Goal: Task Accomplishment & Management: Complete application form

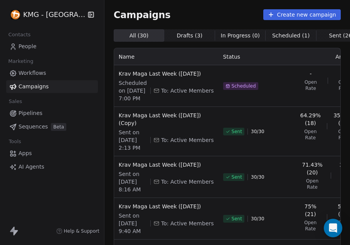
click at [21, 46] on span "People" at bounding box center [28, 46] width 18 height 8
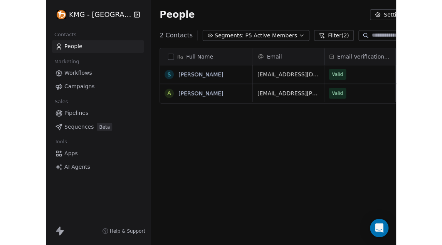
scroll to position [210, 340]
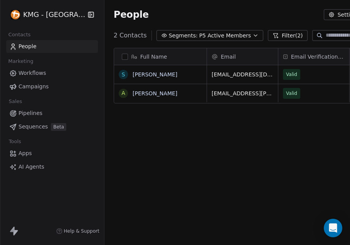
click at [47, 45] on link "People" at bounding box center [52, 46] width 92 height 13
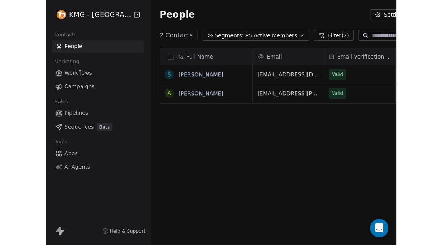
scroll to position [6, 6]
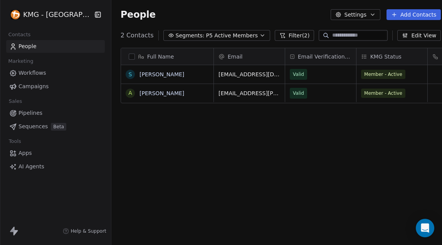
click at [350, 15] on button "Add Contacts" at bounding box center [414, 14] width 54 height 11
click at [350, 32] on span "Create new contact" at bounding box center [408, 31] width 53 height 8
click at [350, 137] on html "**********" at bounding box center [221, 122] width 442 height 245
click at [260, 36] on icon "button" at bounding box center [263, 35] width 6 height 6
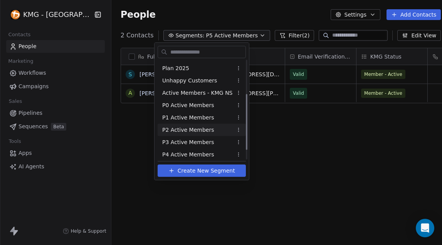
scroll to position [0, 0]
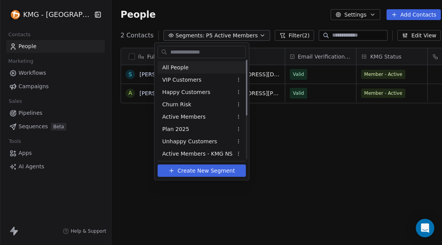
click at [187, 64] on div "All People" at bounding box center [202, 67] width 88 height 12
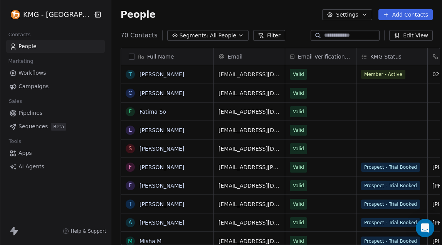
scroll to position [210, 332]
click at [350, 14] on button "Add Contacts" at bounding box center [406, 14] width 54 height 11
click at [350, 32] on span "Create new contact" at bounding box center [408, 31] width 53 height 8
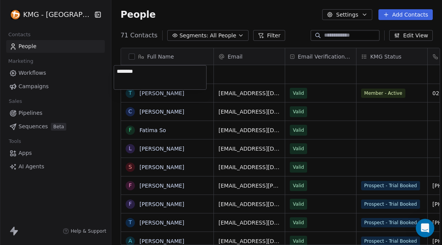
type textarea "*********"
click at [242, 78] on html "KMG - [GEOGRAPHIC_DATA] Contacts People Marketing Workflows Campaigns Sales Pip…" at bounding box center [221, 122] width 442 height 245
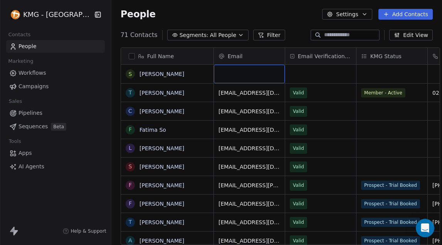
click at [241, 72] on div "grid" at bounding box center [249, 74] width 71 height 19
click at [242, 71] on div "grid" at bounding box center [249, 74] width 71 height 19
type input "**********"
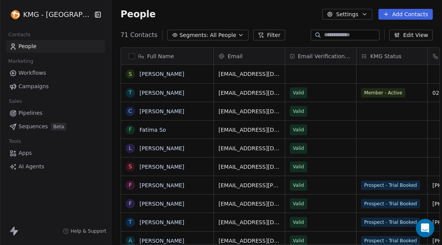
click at [303, 71] on html "KMG - [GEOGRAPHIC_DATA] Contacts People Marketing Workflows Campaigns Sales Pip…" at bounding box center [221, 122] width 442 height 245
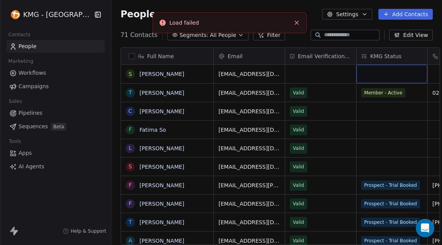
click at [350, 77] on div "grid" at bounding box center [392, 74] width 71 height 19
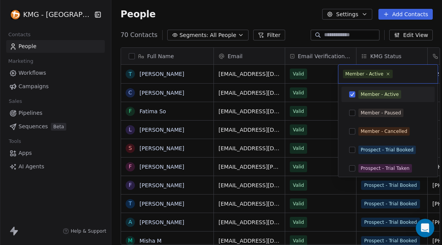
click at [314, 106] on html "KMG - [GEOGRAPHIC_DATA] Contacts People Marketing Workflows Campaigns Sales Pip…" at bounding box center [221, 122] width 442 height 245
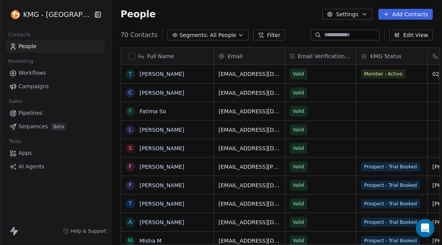
click at [350, 16] on button "Add Contacts" at bounding box center [406, 14] width 54 height 11
click at [350, 29] on icon "Suggestions" at bounding box center [376, 31] width 6 height 6
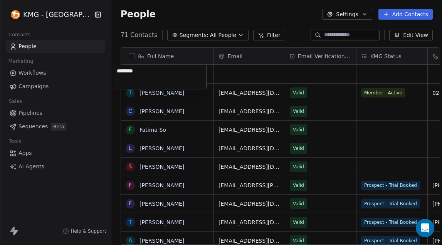
type textarea "*********"
click at [232, 72] on html "KMG - [GEOGRAPHIC_DATA] Contacts People Marketing Workflows Campaigns Sales Pip…" at bounding box center [221, 122] width 442 height 245
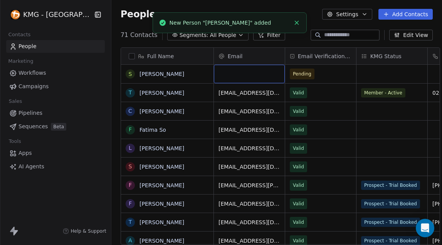
click at [232, 73] on div "grid" at bounding box center [249, 74] width 71 height 19
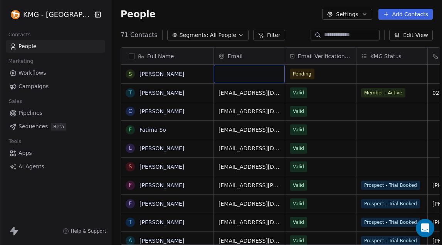
click at [232, 73] on div "grid" at bounding box center [249, 74] width 71 height 19
type input "**********"
click at [350, 73] on html "KMG - [GEOGRAPHIC_DATA] Contacts People Marketing Workflows Campaigns Sales Pip…" at bounding box center [221, 122] width 442 height 245
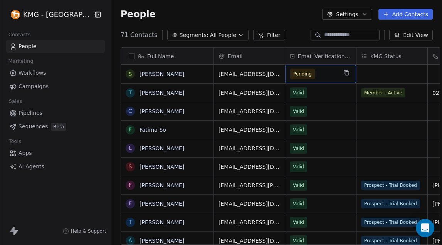
click at [307, 76] on span "Pending" at bounding box center [302, 74] width 25 height 11
click at [297, 74] on span "Pending" at bounding box center [302, 74] width 19 height 8
click at [350, 75] on div "grid" at bounding box center [392, 74] width 71 height 19
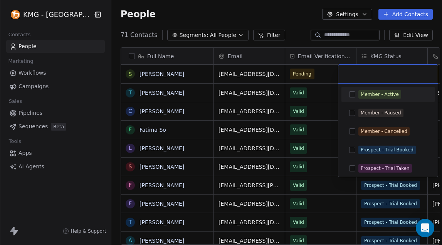
click at [350, 74] on input "text" at bounding box center [388, 74] width 90 height 8
click at [350, 59] on html "KMG - [GEOGRAPHIC_DATA] Contacts People Marketing Workflows Campaigns Sales Pip…" at bounding box center [221, 122] width 442 height 245
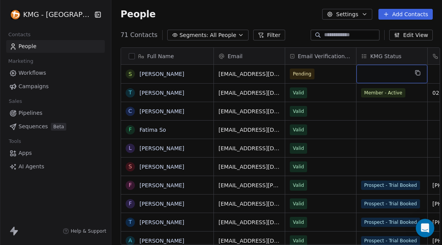
click at [350, 72] on div "grid" at bounding box center [392, 74] width 71 height 19
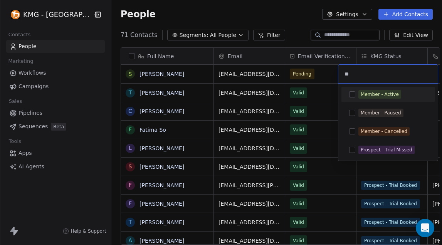
type input "**"
click at [350, 94] on button "Suggestions" at bounding box center [352, 94] width 6 height 6
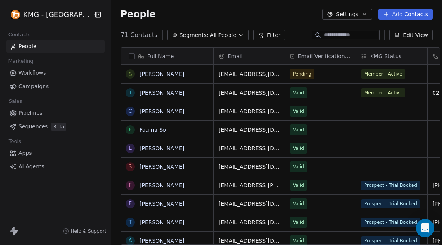
drag, startPoint x: 244, startPoint y: 242, endPoint x: 248, endPoint y: 241, distance: 4.6
click at [248, 241] on html "KMG - [GEOGRAPHIC_DATA] Contacts People Marketing Workflows Campaigns Sales Pip…" at bounding box center [221, 122] width 442 height 245
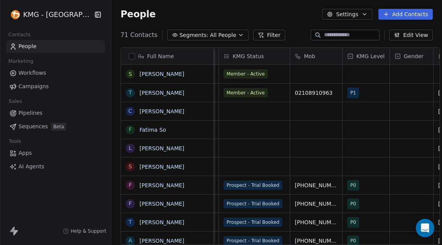
scroll to position [0, 149]
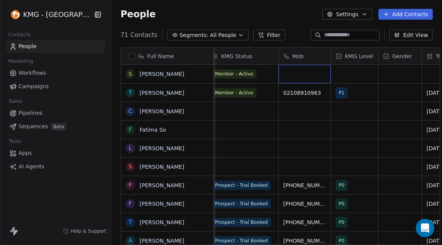
click at [305, 79] on div "grid" at bounding box center [305, 74] width 52 height 19
drag, startPoint x: 284, startPoint y: 75, endPoint x: 276, endPoint y: 75, distance: 7.7
click at [276, 75] on input "**********" at bounding box center [297, 74] width 49 height 15
type input "**********"
click at [350, 66] on html "KMG - [GEOGRAPHIC_DATA] Contacts People Marketing Workflows Campaigns Sales Pip…" at bounding box center [221, 122] width 442 height 245
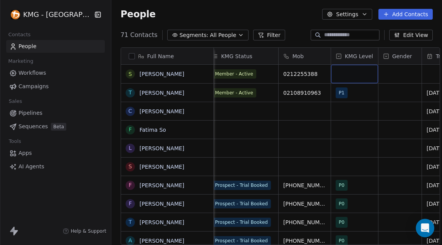
click at [350, 72] on div "grid" at bounding box center [354, 74] width 47 height 19
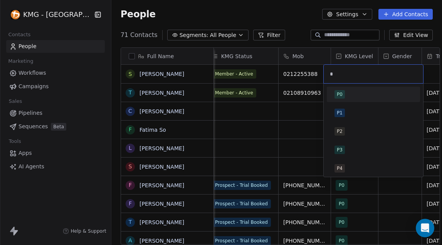
type input "**"
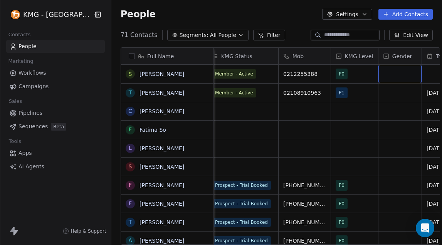
click at [350, 73] on div "grid" at bounding box center [400, 74] width 43 height 19
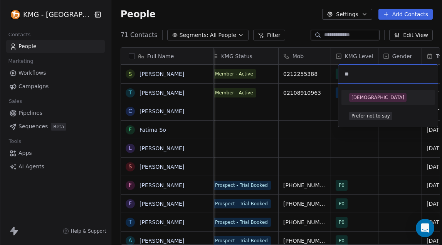
type input "**"
click at [350, 96] on span "[DEMOGRAPHIC_DATA]" at bounding box center [377, 97] width 57 height 8
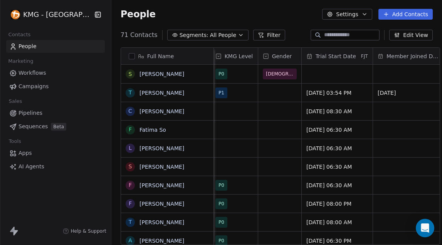
scroll to position [0, 280]
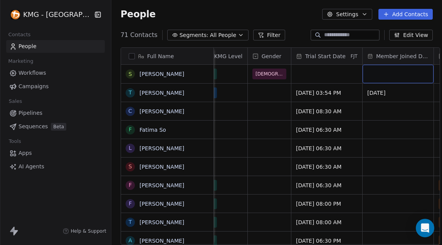
click at [350, 72] on div "grid" at bounding box center [398, 74] width 71 height 19
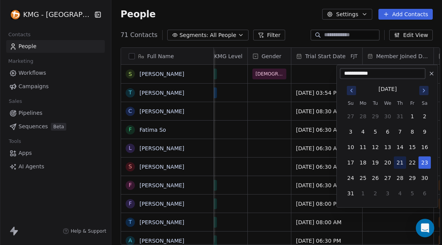
click at [350, 164] on button "21" at bounding box center [400, 163] width 12 height 12
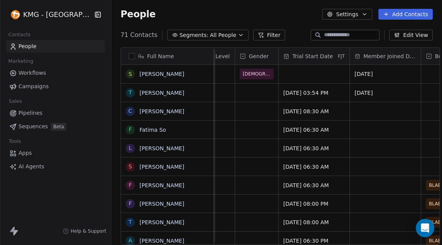
scroll to position [0, 298]
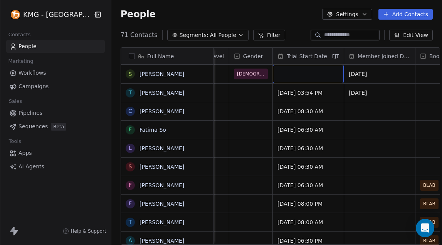
click at [301, 74] on div "grid" at bounding box center [308, 74] width 71 height 19
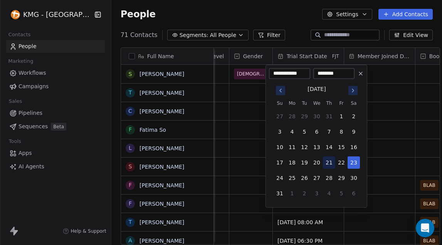
click at [327, 163] on button "21" at bounding box center [329, 163] width 12 height 12
click at [315, 160] on button "20" at bounding box center [317, 163] width 12 height 12
type input "**********"
click at [286, 22] on html "KMG - [GEOGRAPHIC_DATA] Contacts People Marketing Workflows Campaigns Sales Pip…" at bounding box center [221, 122] width 442 height 245
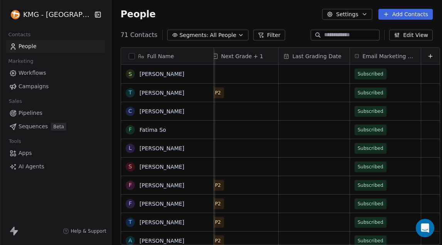
scroll to position [0, 886]
click at [350, 10] on button "Add Contacts" at bounding box center [406, 14] width 54 height 11
click at [350, 14] on html "KMG - [GEOGRAPHIC_DATA] Contacts People Marketing Workflows Campaigns Sales Pip…" at bounding box center [221, 122] width 442 height 245
click at [350, 14] on button "Add Contacts" at bounding box center [406, 14] width 54 height 11
click at [350, 34] on span "Create new contact" at bounding box center [408, 31] width 53 height 8
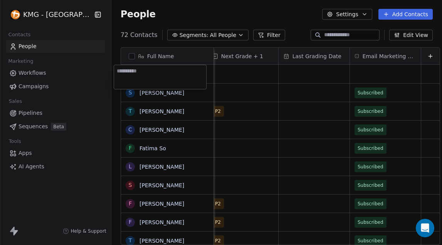
click at [171, 71] on textarea at bounding box center [160, 77] width 92 height 24
drag, startPoint x: 135, startPoint y: 71, endPoint x: 213, endPoint y: 78, distance: 78.6
click at [213, 78] on html "KMG - [GEOGRAPHIC_DATA] Contacts People Marketing Workflows Campaigns Sales Pip…" at bounding box center [221, 122] width 442 height 245
type textarea "**********"
click at [221, 80] on html "KMG - [GEOGRAPHIC_DATA] Contacts People Marketing Workflows Campaigns Sales Pip…" at bounding box center [221, 122] width 442 height 245
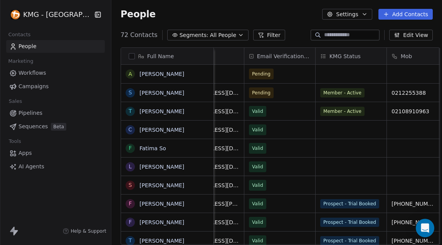
scroll to position [0, 0]
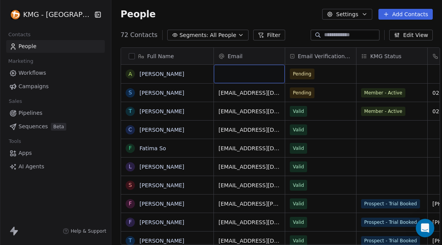
click at [228, 79] on div "grid" at bounding box center [249, 74] width 71 height 19
type input "**********"
click at [320, 74] on html "KMG - [GEOGRAPHIC_DATA] Contacts People Marketing Workflows Campaigns Sales Pip…" at bounding box center [221, 122] width 442 height 245
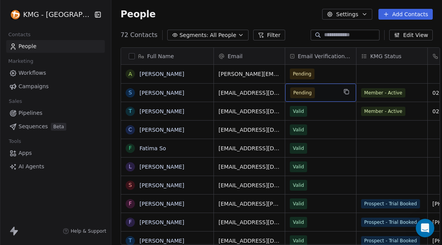
click at [303, 94] on span "Pending" at bounding box center [302, 93] width 19 height 8
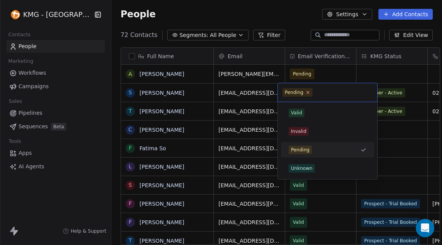
click at [307, 92] on icon at bounding box center [308, 92] width 5 height 5
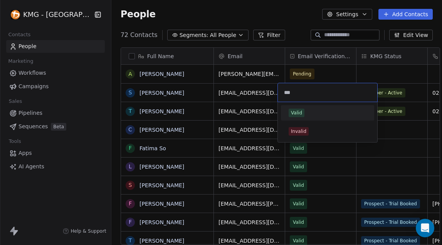
type input "***"
click at [304, 111] on span "Valid" at bounding box center [297, 113] width 16 height 8
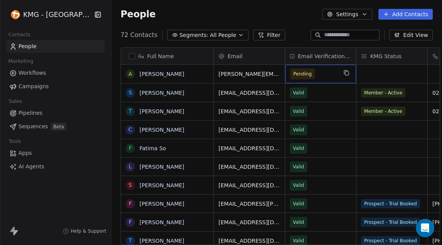
click at [307, 74] on span "Pending" at bounding box center [302, 74] width 25 height 11
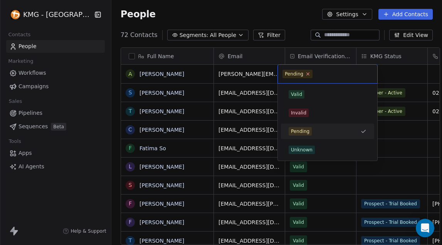
click at [308, 73] on icon at bounding box center [308, 73] width 5 height 5
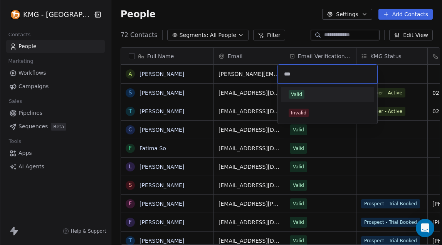
type input "***"
click at [313, 88] on div "Valid" at bounding box center [327, 94] width 87 height 12
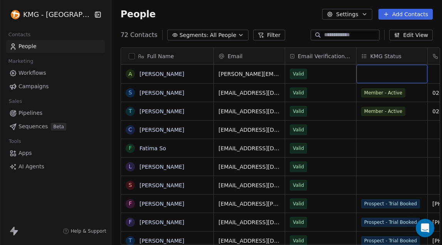
click at [350, 77] on div "grid" at bounding box center [392, 74] width 71 height 19
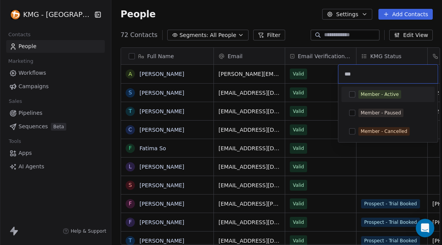
type input "***"
click at [350, 93] on div "Member - Active" at bounding box center [380, 94] width 38 height 7
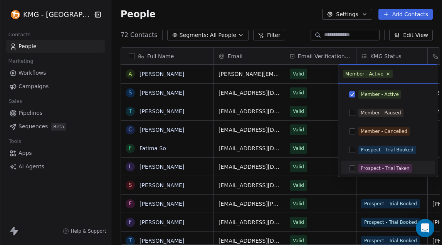
click at [246, 243] on html "KMG - [GEOGRAPHIC_DATA] Contacts People Marketing Workflows Campaigns Sales Pip…" at bounding box center [221, 122] width 442 height 245
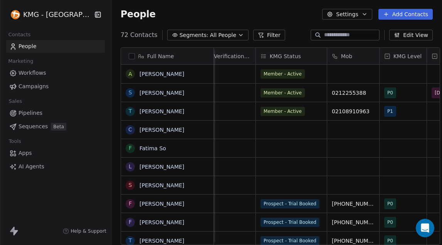
scroll to position [0, 108]
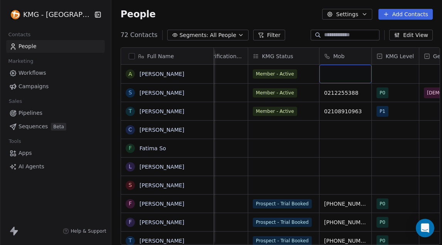
click at [345, 71] on div "grid" at bounding box center [346, 74] width 52 height 19
click at [326, 74] on input "**********" at bounding box center [338, 74] width 49 height 15
type input "*********"
click at [350, 75] on html "KMG - [GEOGRAPHIC_DATA] Contacts People Marketing Workflows Campaigns Sales Pip…" at bounding box center [221, 122] width 442 height 245
click at [350, 75] on div "grid" at bounding box center [395, 74] width 47 height 19
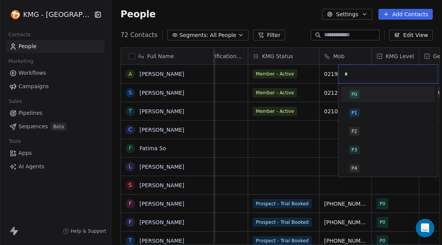
type input "**"
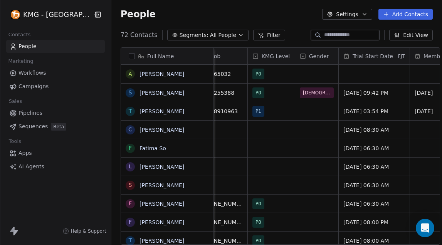
scroll to position [0, 262]
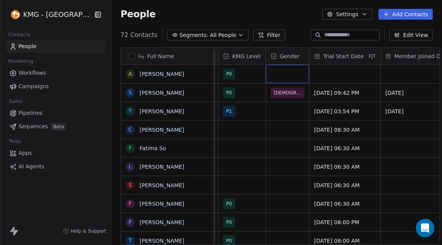
click at [283, 76] on div "grid" at bounding box center [287, 74] width 43 height 19
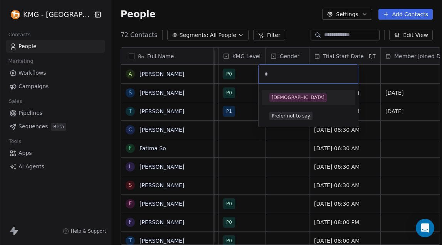
type input "*"
click at [286, 95] on div "[DEMOGRAPHIC_DATA]" at bounding box center [298, 97] width 53 height 7
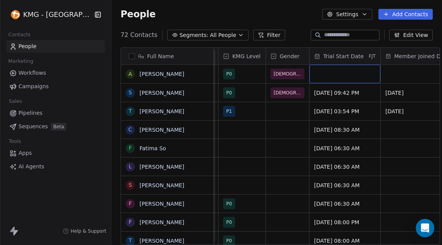
click at [338, 76] on div "grid" at bounding box center [345, 74] width 71 height 19
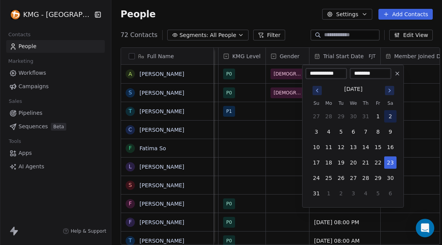
click at [350, 116] on button "2" at bounding box center [390, 116] width 12 height 12
type input "**********"
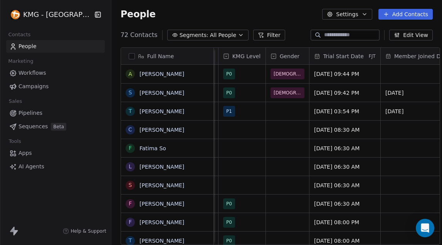
click at [350, 73] on html "KMG - [GEOGRAPHIC_DATA] Contacts People Marketing Workflows Campaigns Sales Pip…" at bounding box center [221, 122] width 442 height 245
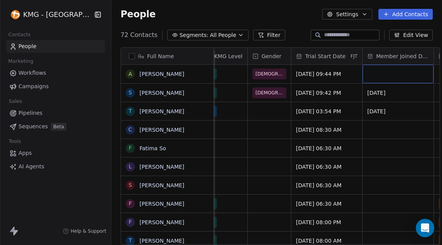
click at [350, 73] on div "grid" at bounding box center [398, 74] width 71 height 19
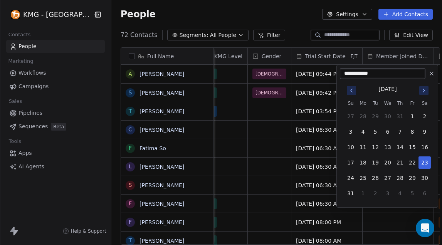
click at [350, 131] on button "8" at bounding box center [412, 132] width 12 height 12
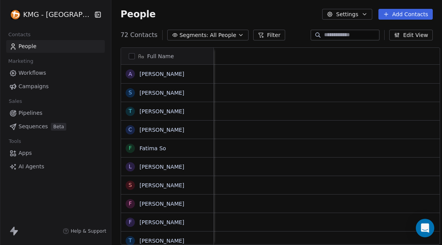
scroll to position [0, 0]
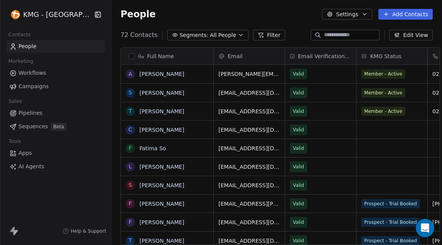
click at [159, 8] on div "People Settings Add Contacts" at bounding box center [276, 14] width 331 height 29
click at [46, 83] on span "Campaigns" at bounding box center [34, 87] width 30 height 8
